Goal: Information Seeking & Learning: Understand process/instructions

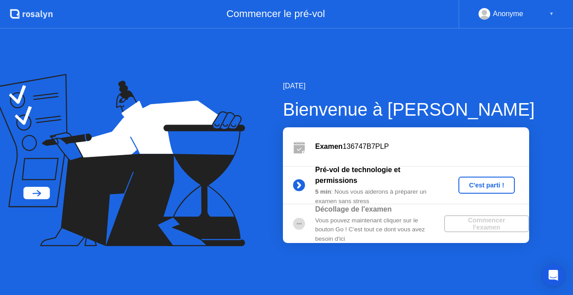
click at [491, 191] on button "C'est parti !" at bounding box center [486, 184] width 57 height 17
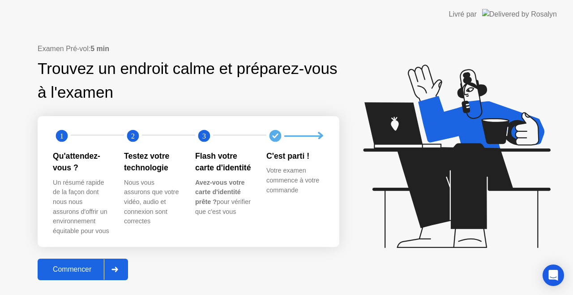
click at [62, 266] on div "Commencer" at bounding box center [72, 269] width 64 height 8
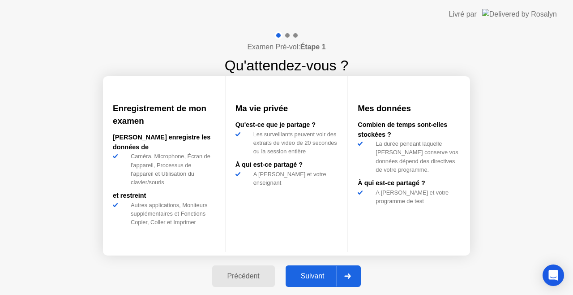
click at [312, 279] on div "Suivant" at bounding box center [312, 276] width 49 height 8
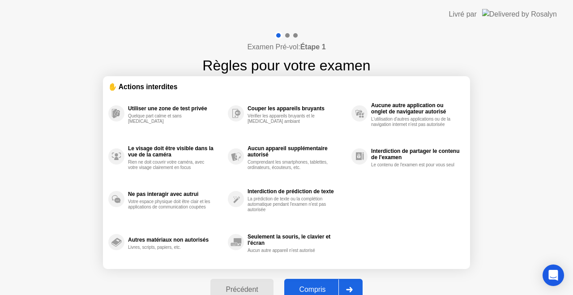
click at [326, 285] on div "Compris" at bounding box center [312, 289] width 51 height 8
select select "Available cameras"
select select "Available speakers"
select select "Available microphones"
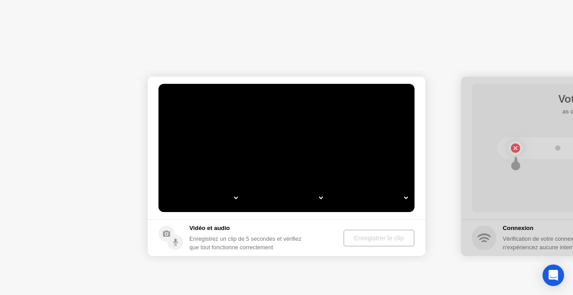
select select "*"
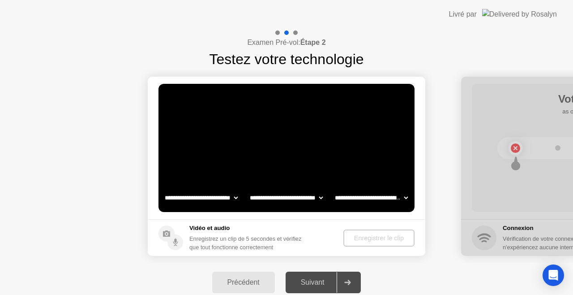
select select "**********"
select select "*******"
click at [360, 239] on div "Enregistrer le clip" at bounding box center [379, 237] width 64 height 7
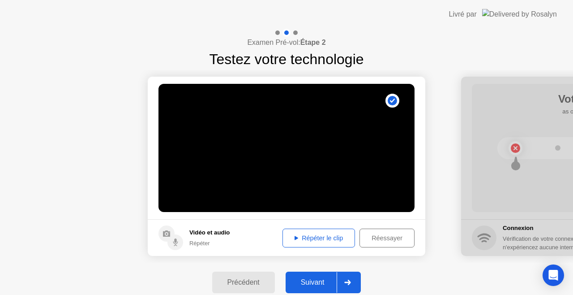
click at [371, 240] on div "Réessayer" at bounding box center [387, 237] width 49 height 7
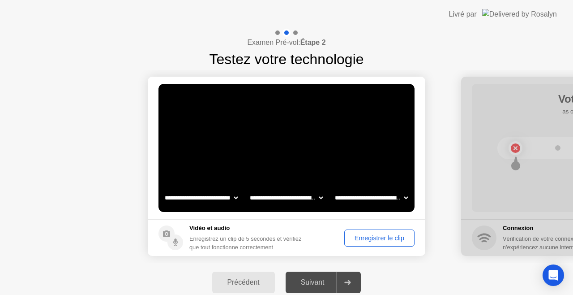
click at [371, 240] on div "Enregistrer le clip" at bounding box center [379, 237] width 64 height 7
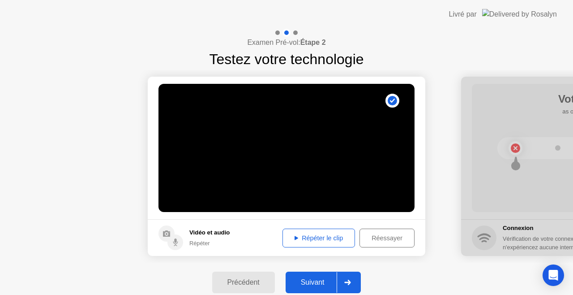
click at [334, 238] on div "Répéter le clip" at bounding box center [319, 237] width 66 height 7
click at [373, 244] on button "Réessayer" at bounding box center [387, 237] width 55 height 19
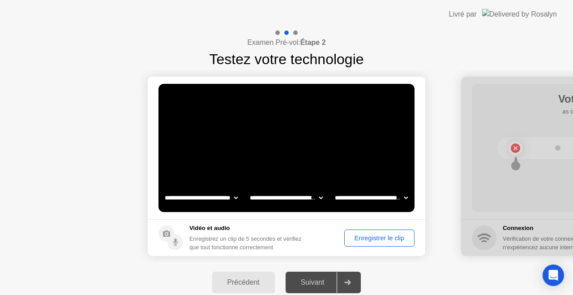
click at [369, 243] on button "Enregistrer le clip" at bounding box center [379, 237] width 70 height 17
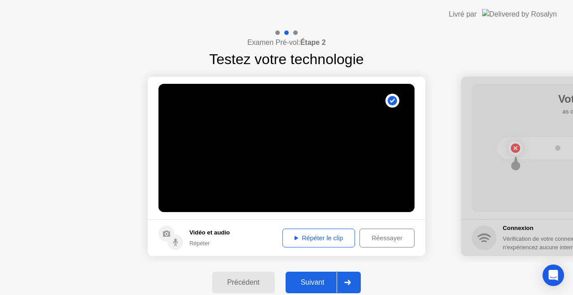
click at [343, 240] on div "Répéter le clip" at bounding box center [319, 237] width 66 height 7
click at [254, 285] on div "Précédent" at bounding box center [243, 282] width 57 height 8
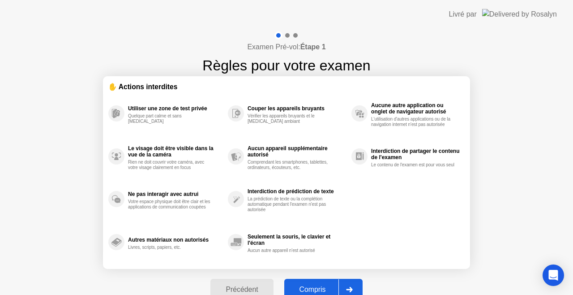
click at [249, 285] on div "Précédent" at bounding box center [241, 289] width 57 height 8
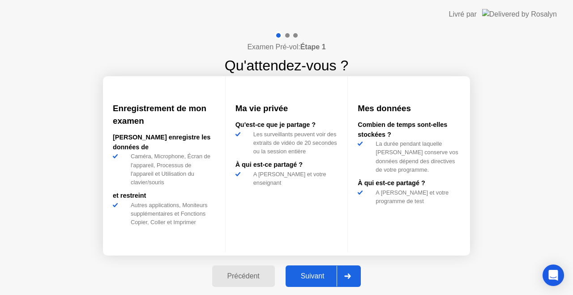
click at [254, 278] on div "Précédent" at bounding box center [243, 276] width 57 height 8
